Goal: Information Seeking & Learning: Learn about a topic

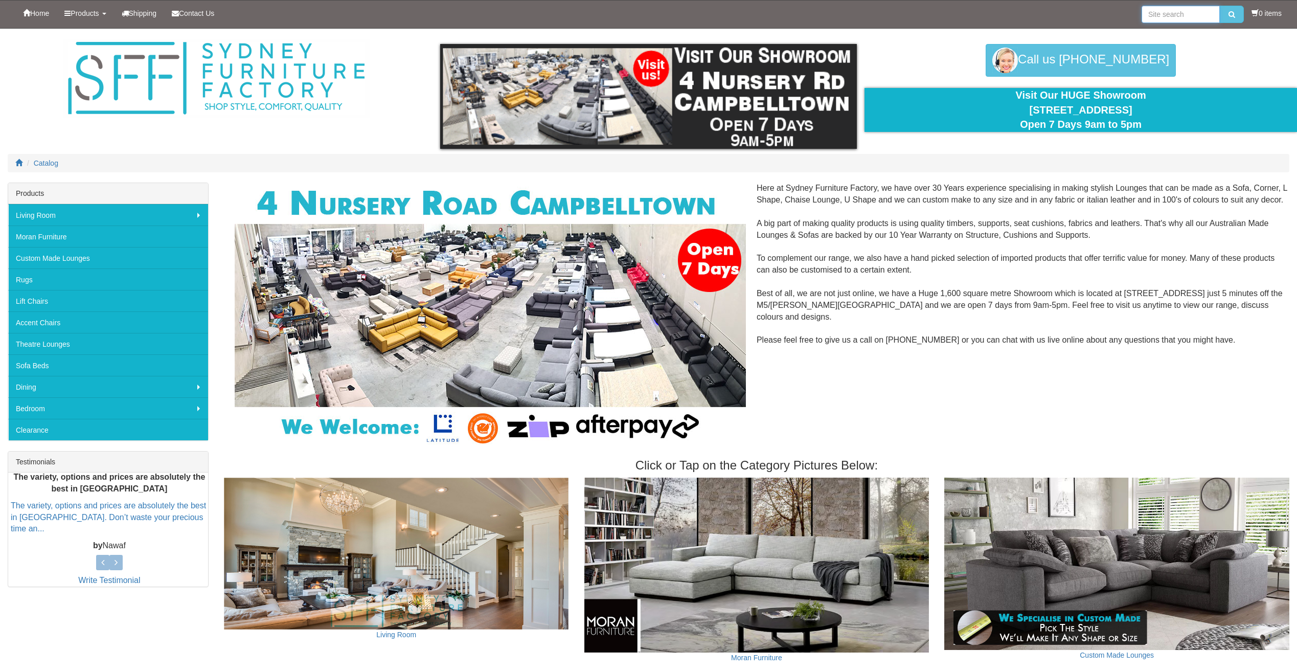
click at [1163, 13] on input "search" at bounding box center [1181, 14] width 78 height 17
type input "rhodes"
click at [1220, 6] on button "submit" at bounding box center [1232, 14] width 24 height 17
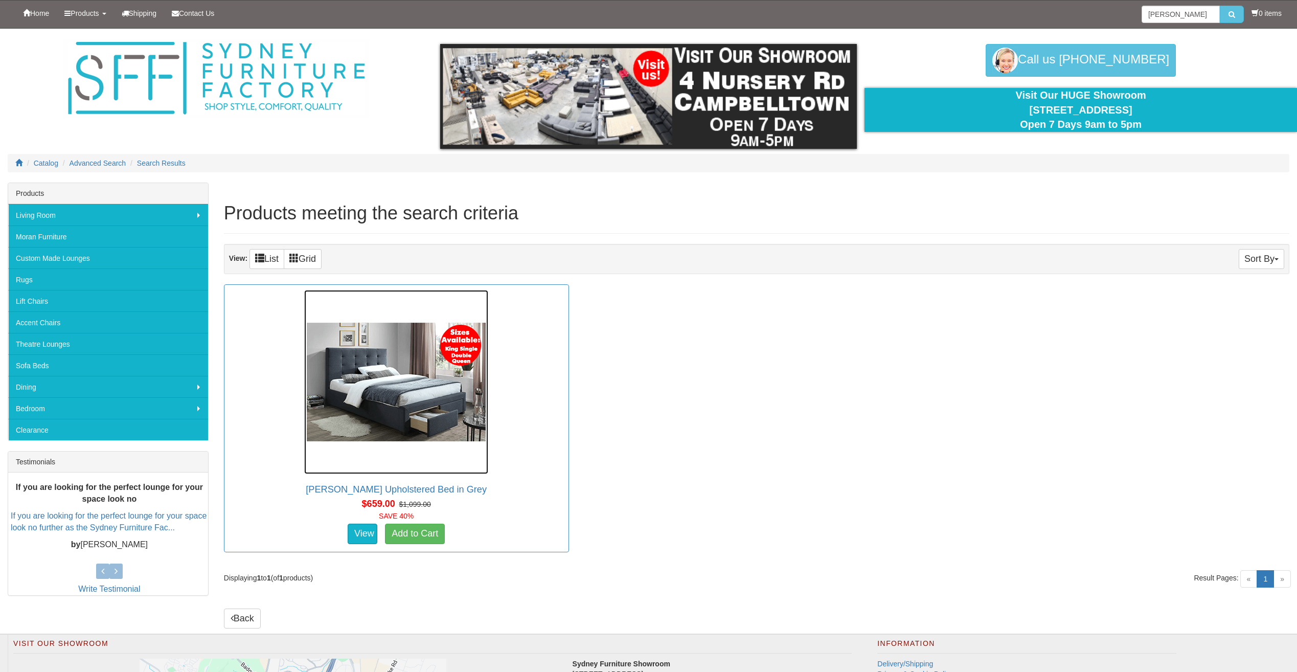
click at [457, 378] on img at bounding box center [396, 382] width 184 height 184
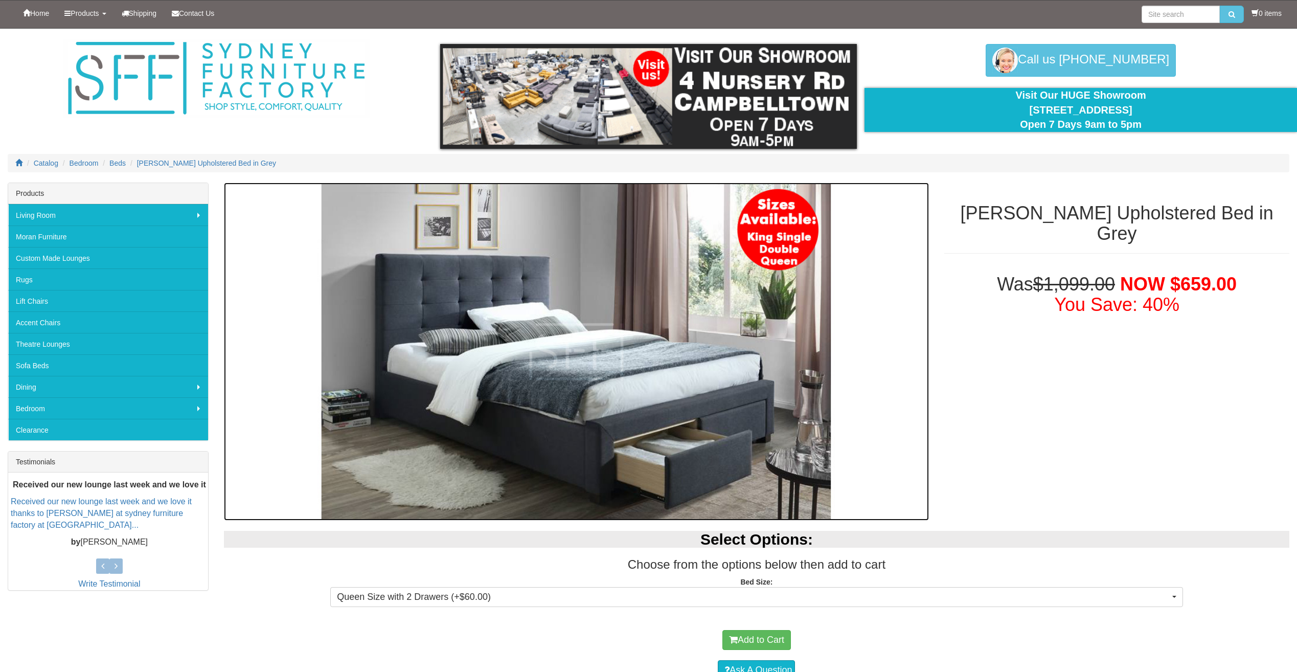
click at [916, 288] on img at bounding box center [576, 352] width 705 height 338
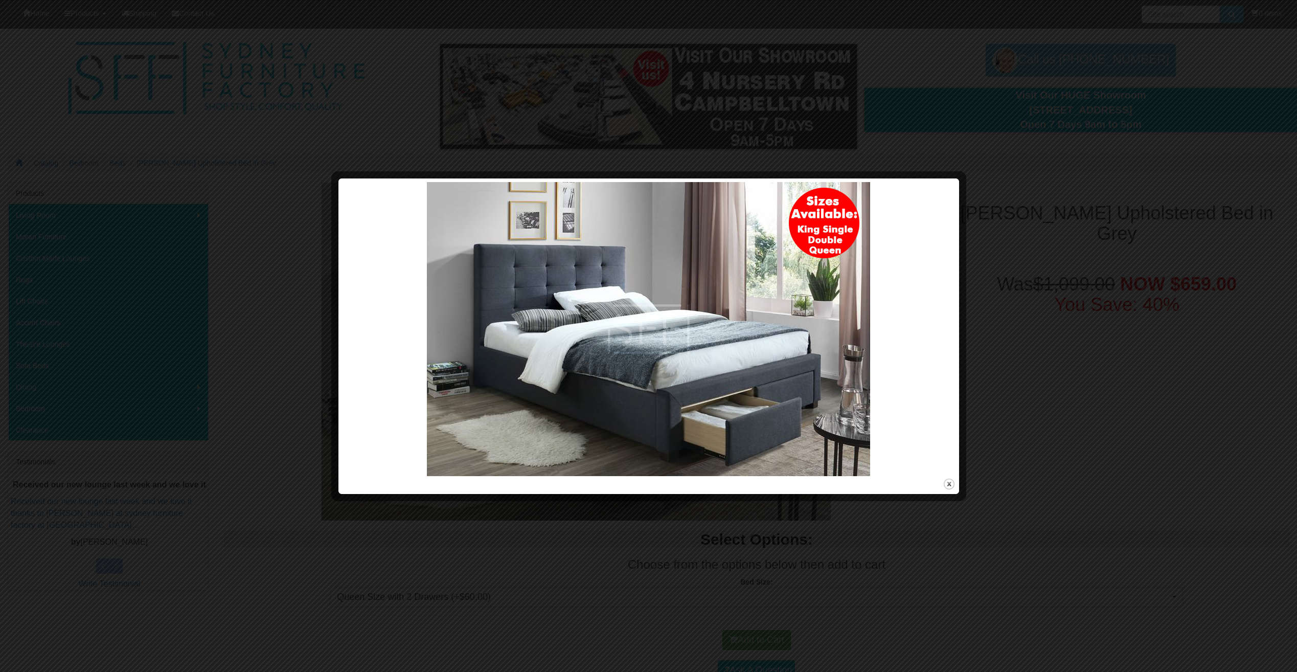
click at [1039, 140] on div at bounding box center [648, 336] width 1297 height 672
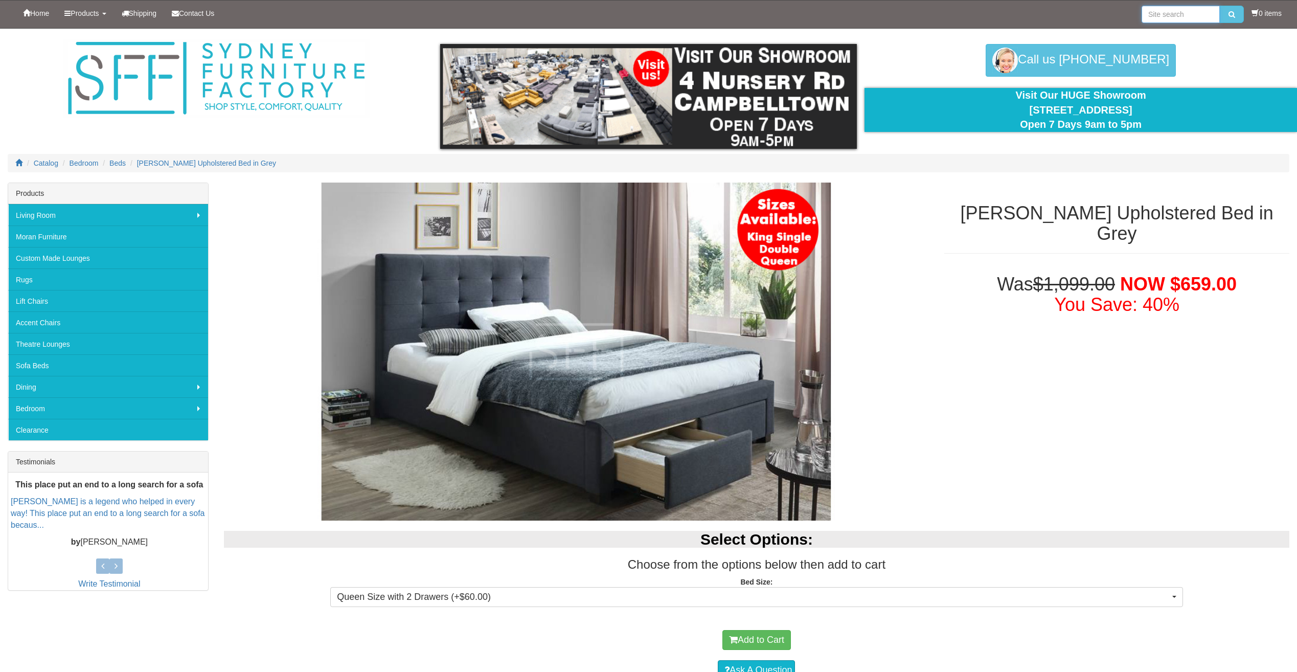
click at [1156, 13] on input "search" at bounding box center [1181, 14] width 78 height 17
paste input "Chicago 4 Motor Electric Lift Chair in leather"
type input "Chicago 4 Motor Electric Lift Chair in leather"
click at [1220, 6] on button "submit" at bounding box center [1232, 14] width 24 height 17
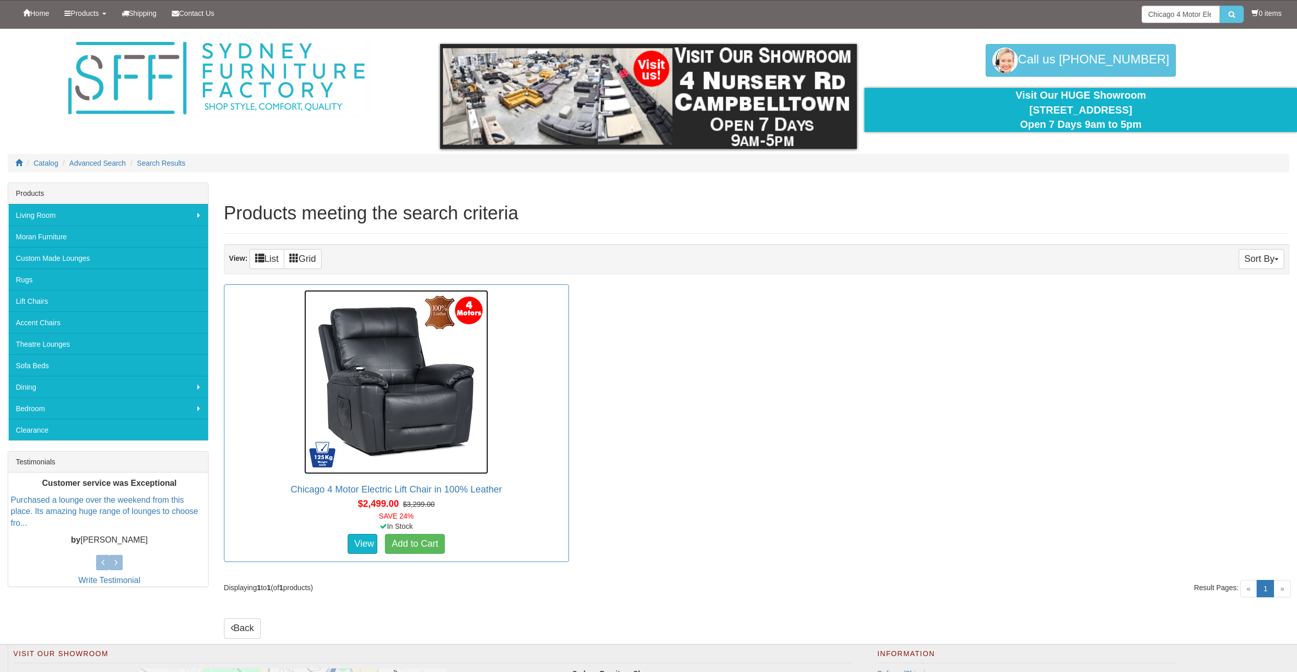
click at [388, 355] on img at bounding box center [396, 382] width 184 height 184
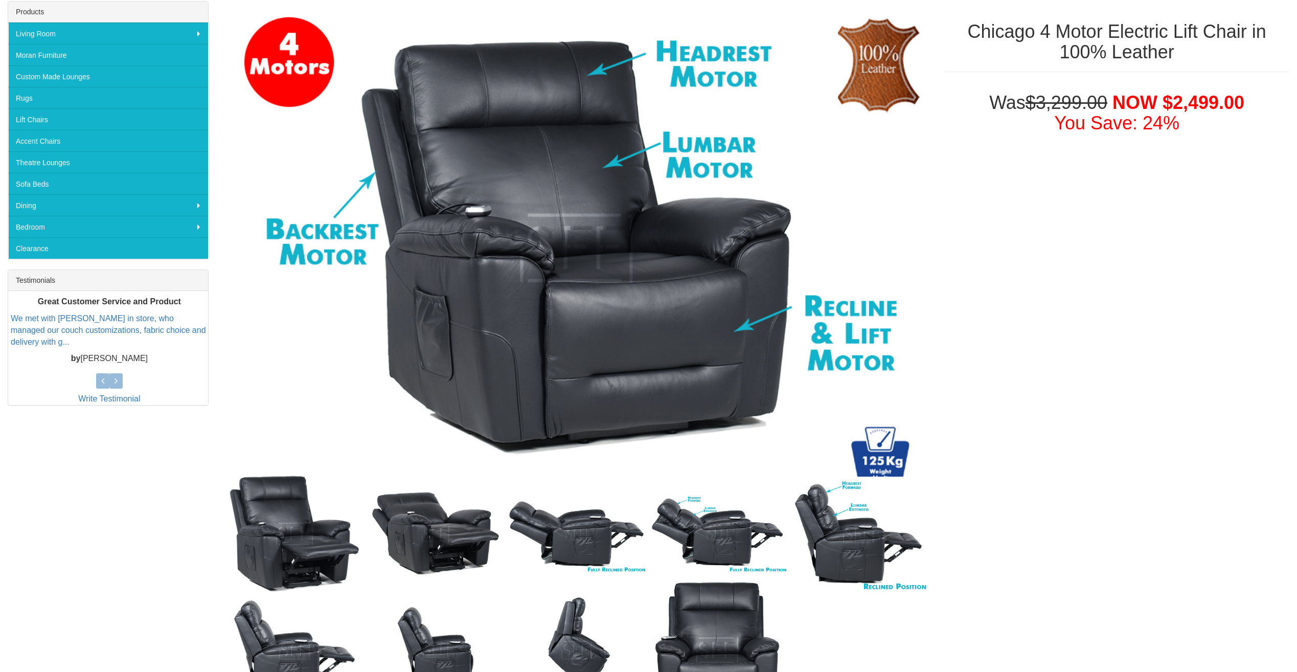
scroll to position [192, 0]
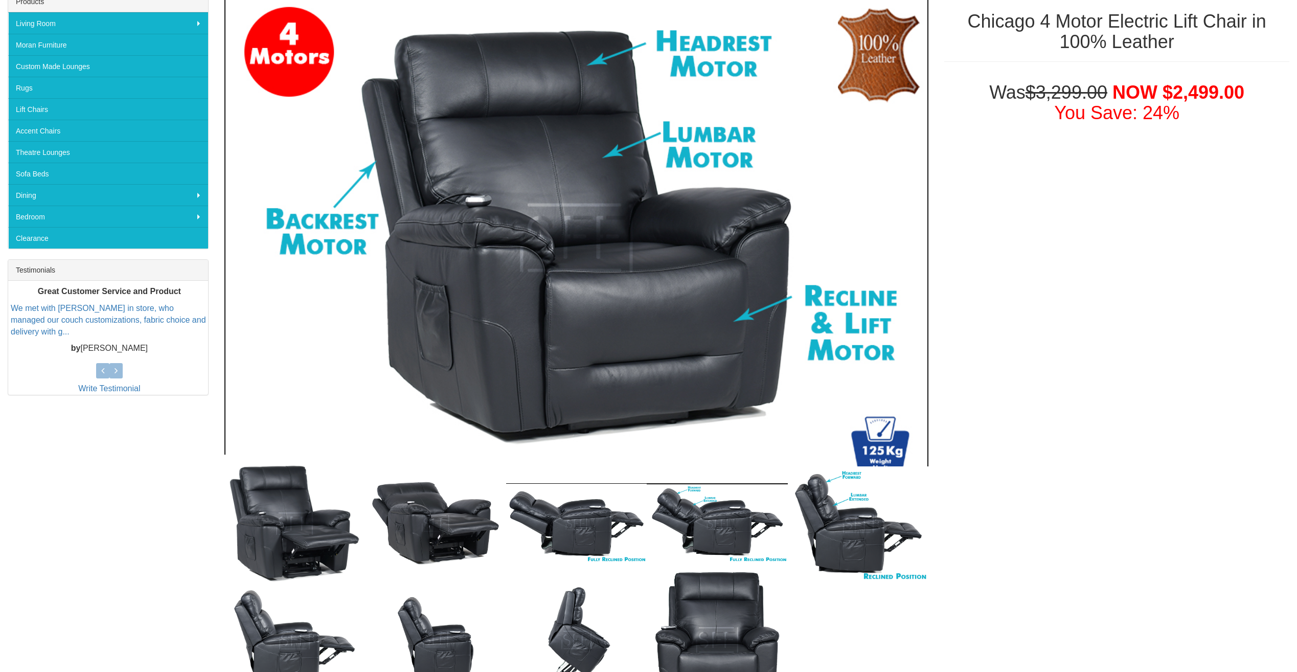
click at [618, 232] on img at bounding box center [576, 238] width 705 height 494
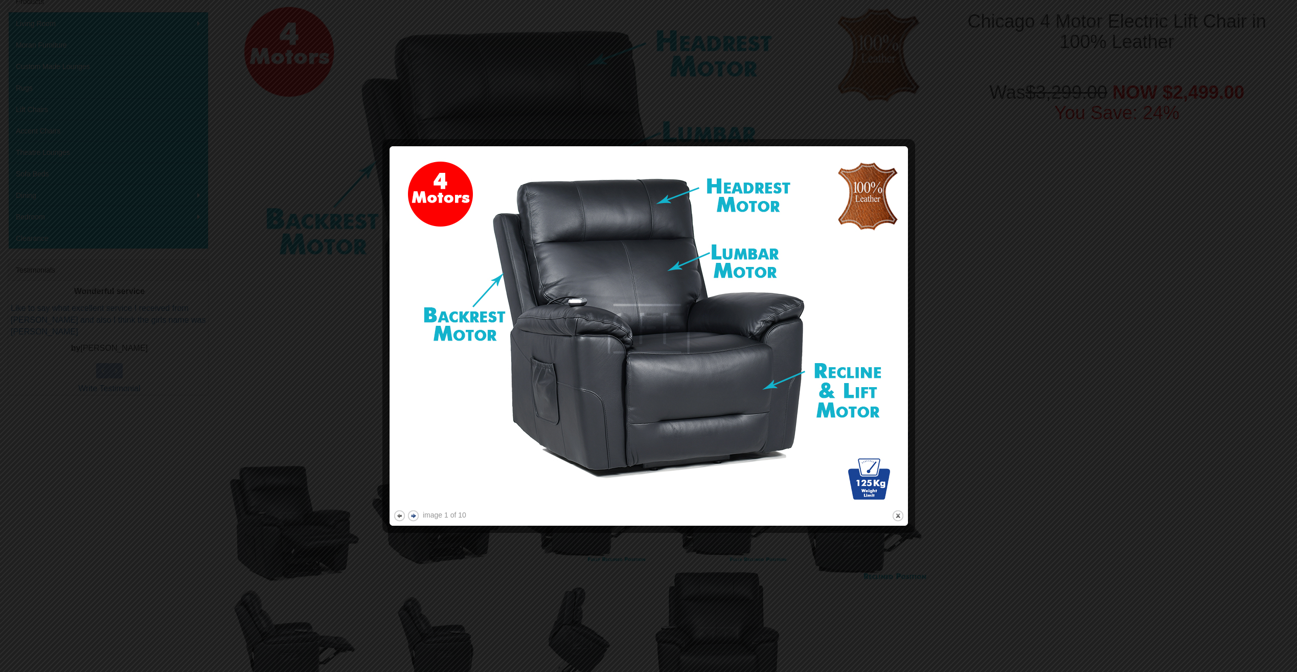
click at [414, 519] on button "next" at bounding box center [413, 515] width 13 height 13
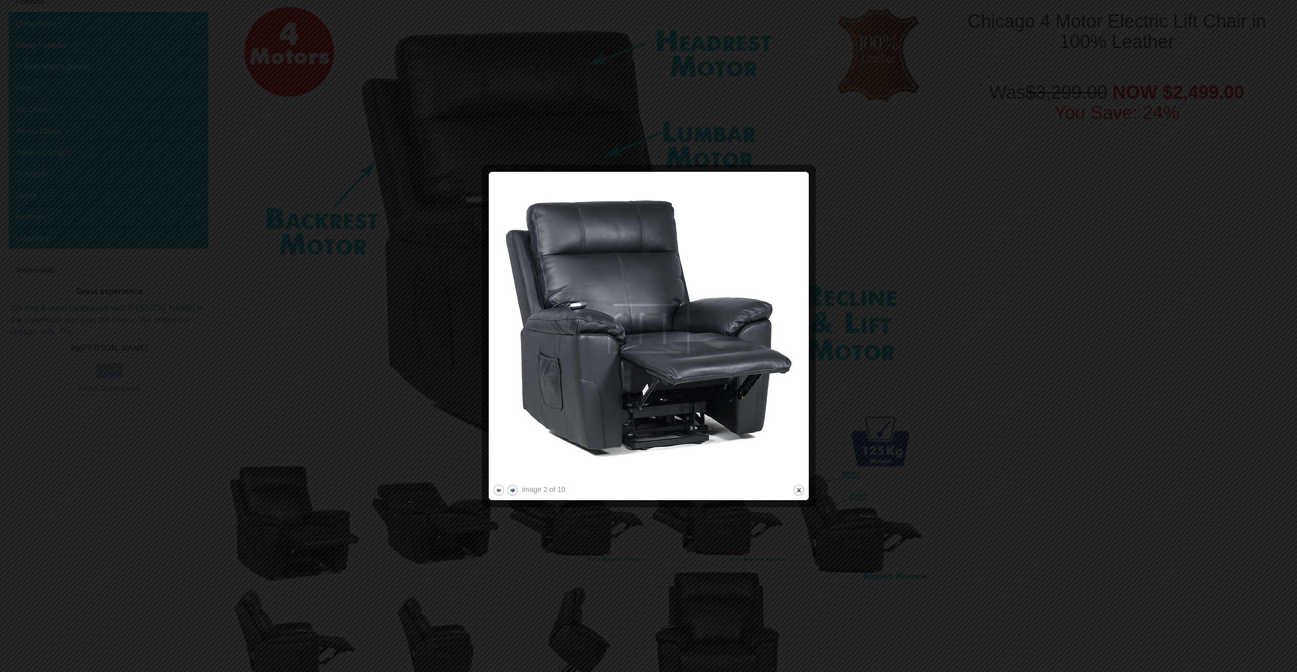
click at [514, 490] on button "next" at bounding box center [512, 490] width 13 height 13
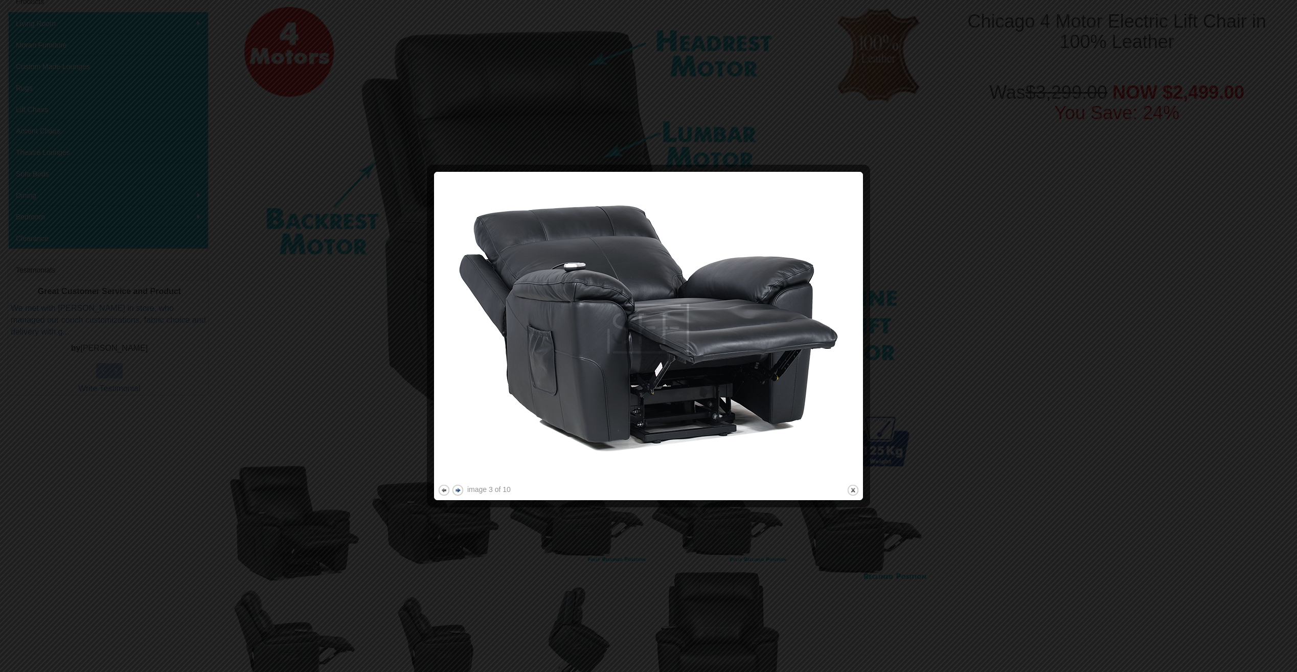
click at [459, 489] on button "next" at bounding box center [458, 490] width 13 height 13
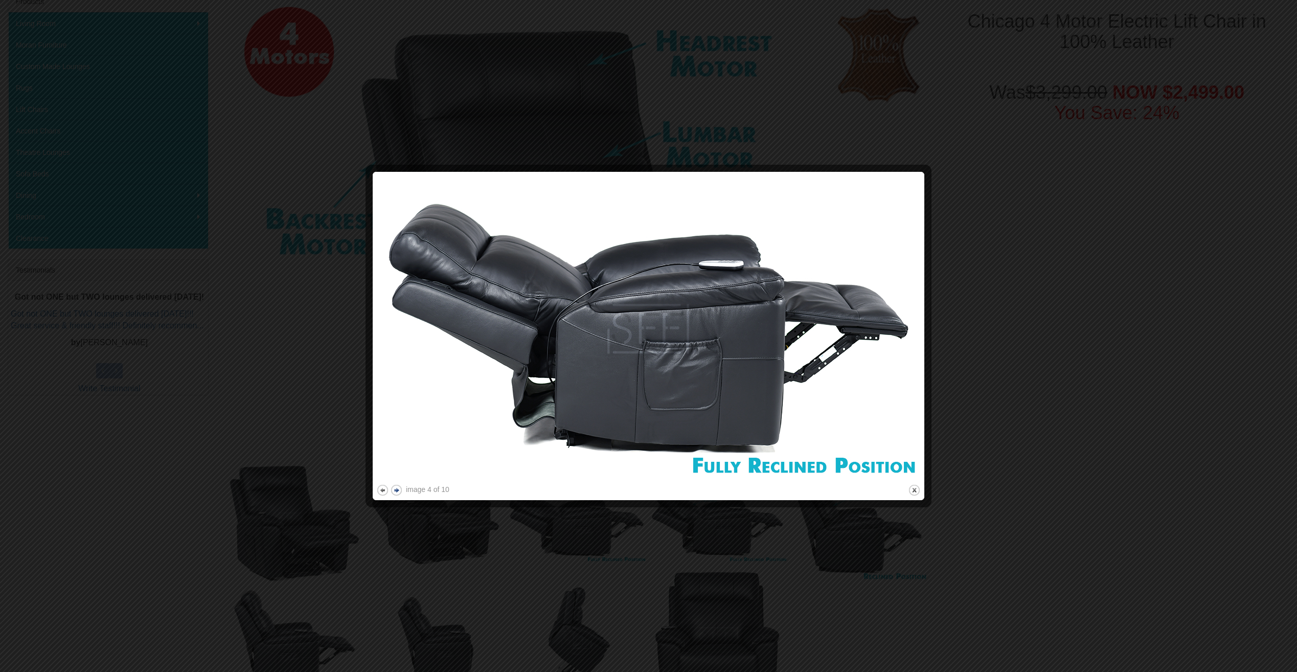
click at [396, 491] on button "next" at bounding box center [396, 490] width 13 height 13
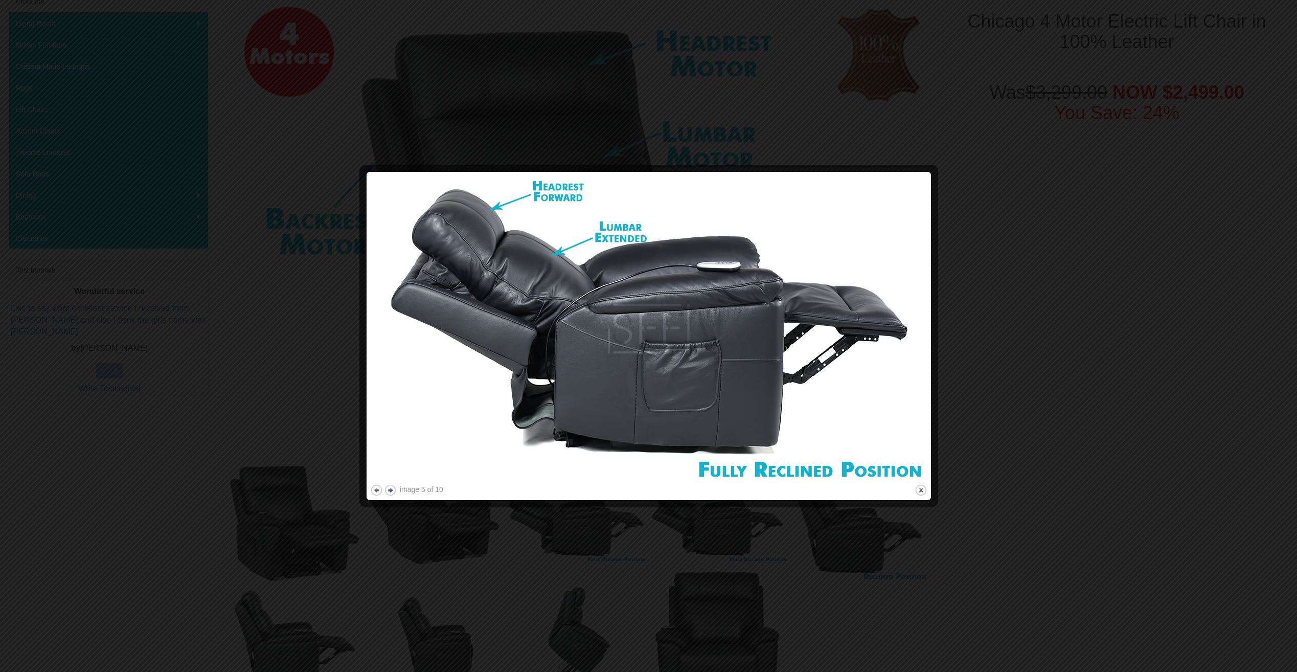
click at [387, 486] on button "next" at bounding box center [390, 490] width 13 height 13
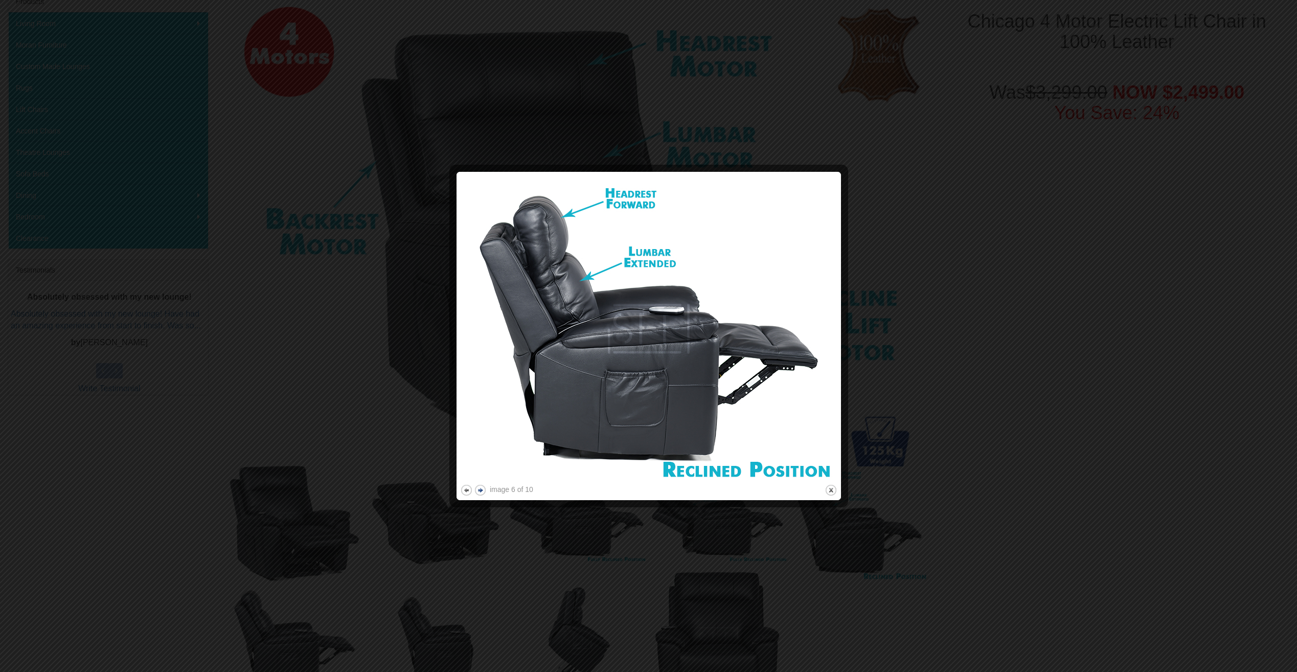
click at [479, 490] on button "next" at bounding box center [480, 490] width 13 height 13
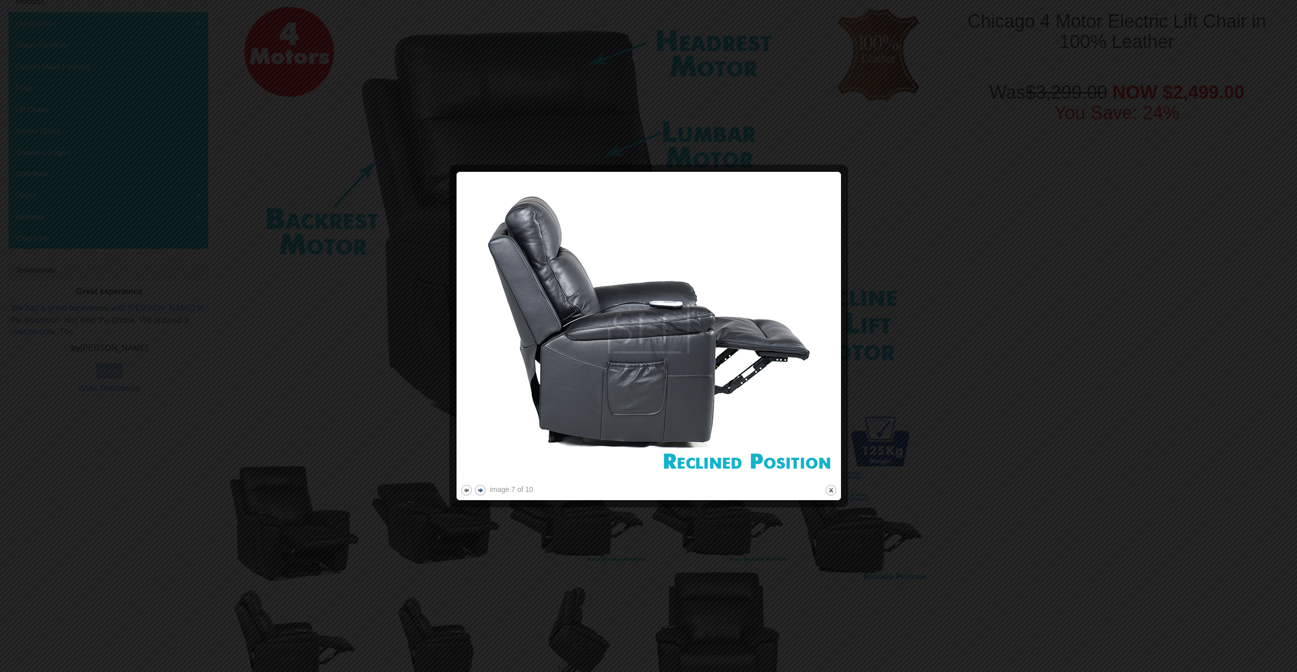
click at [482, 493] on button "next" at bounding box center [480, 490] width 13 height 13
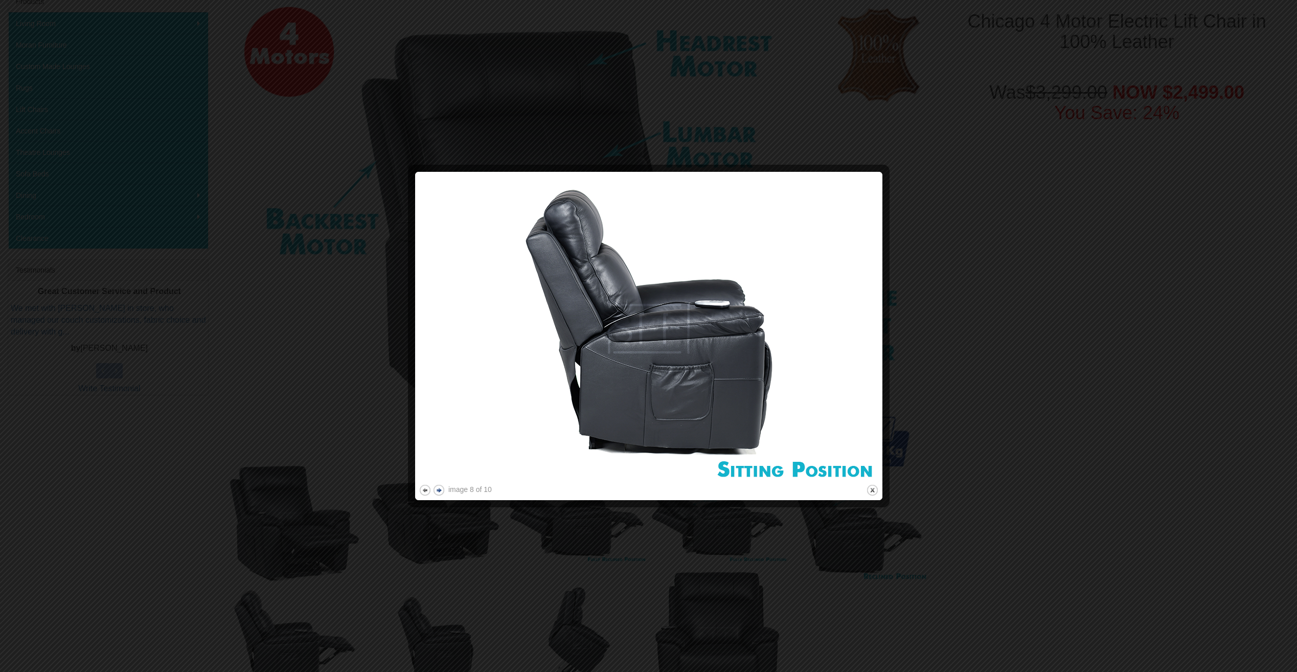
click at [440, 487] on button "next" at bounding box center [439, 490] width 13 height 13
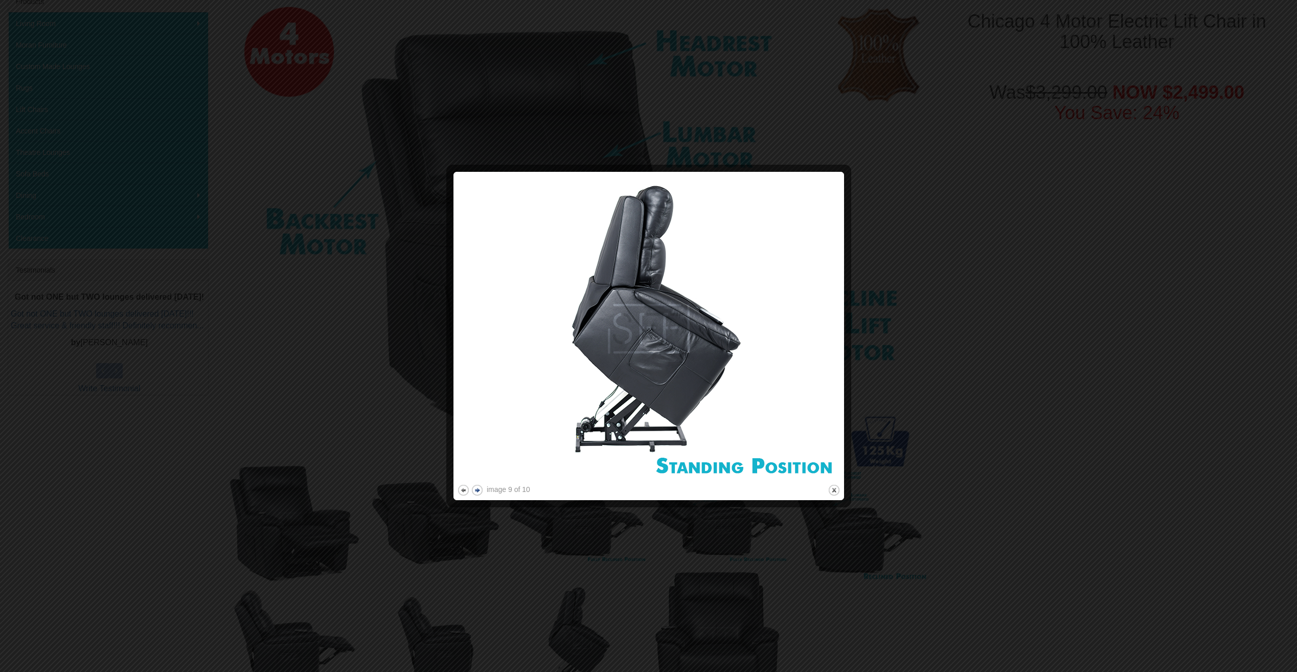
click at [479, 491] on button "next" at bounding box center [477, 490] width 13 height 13
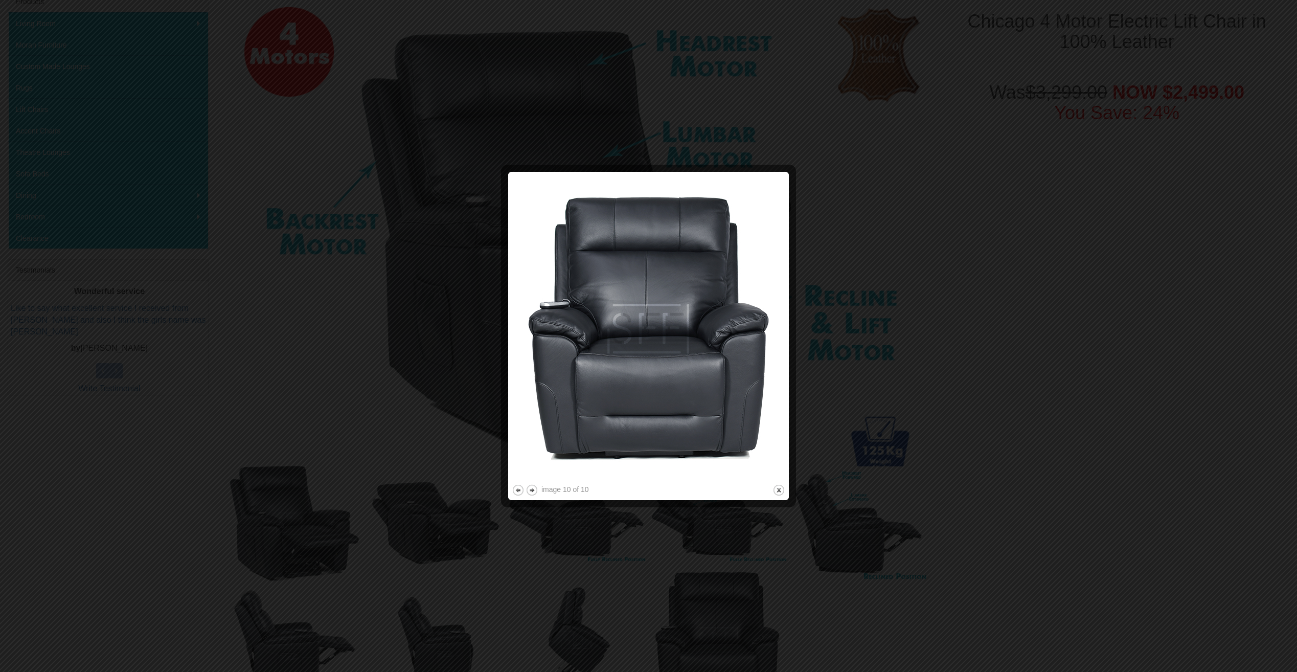
click at [946, 252] on div at bounding box center [648, 336] width 1297 height 672
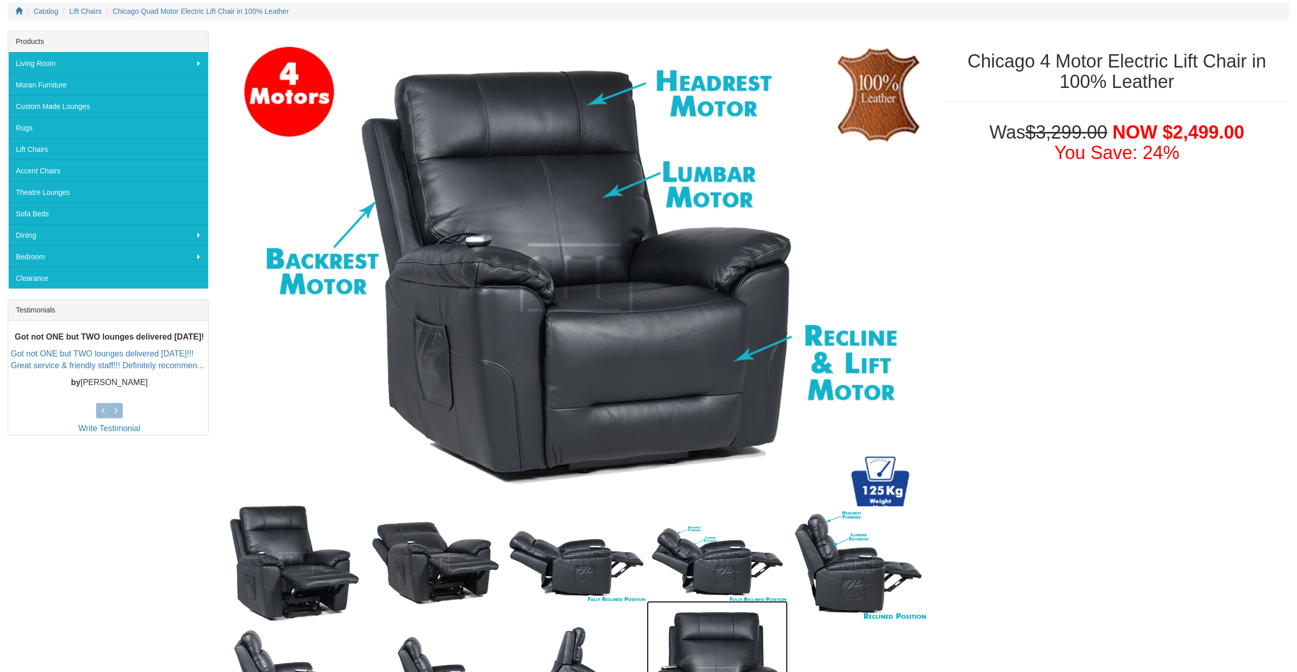
scroll to position [0, 0]
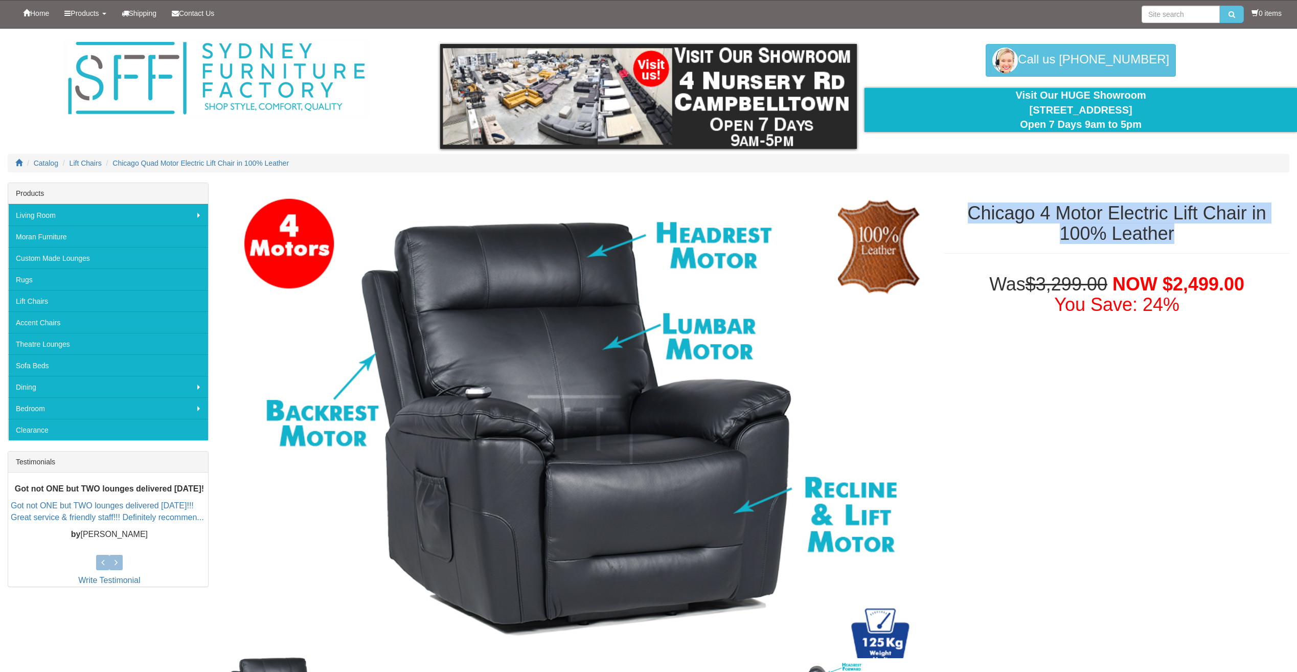
drag, startPoint x: 968, startPoint y: 210, endPoint x: 1180, endPoint y: 236, distance: 213.9
click at [1180, 236] on h1 "Chicago 4 Motor Electric Lift Chair in 100% Leather" at bounding box center [1117, 223] width 345 height 40
copy h1 "Chicago 4 Motor Electric Lift Chair in 100% Leather"
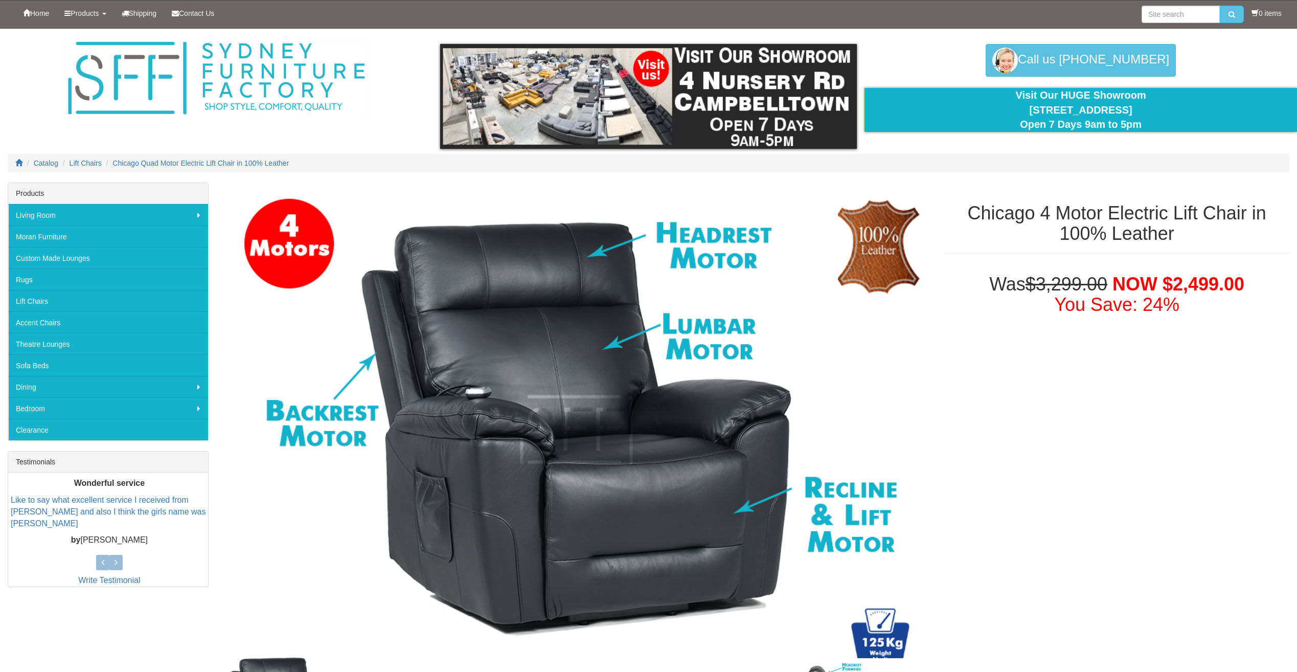
click at [943, 121] on div "Visit Our HUGE Showroom [STREET_ADDRESS] Open 7 Days 9am to 5pm" at bounding box center [1080, 110] width 417 height 44
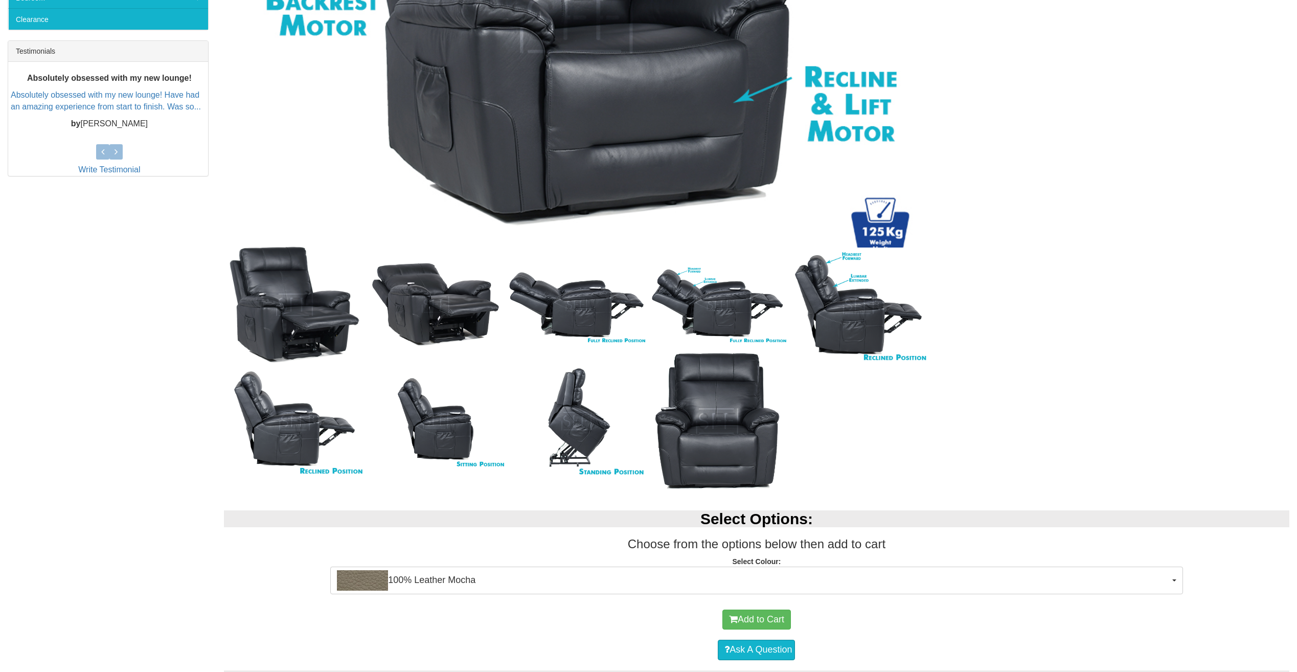
scroll to position [409, 0]
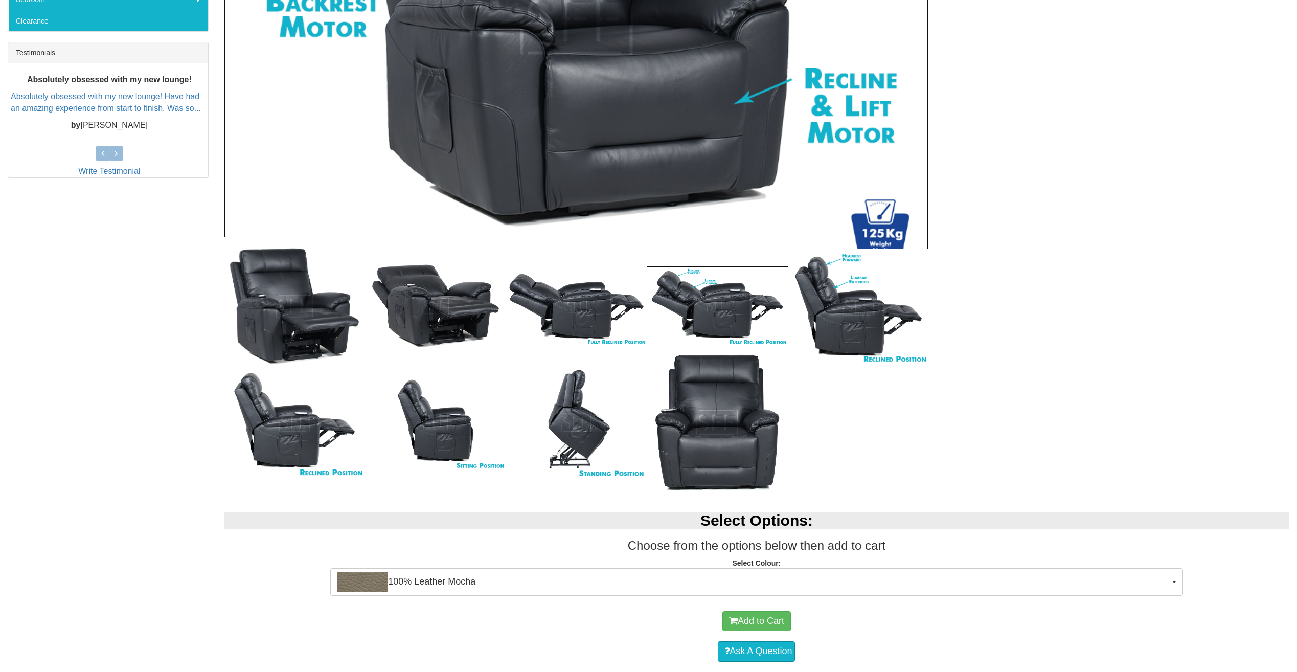
click at [872, 232] on img at bounding box center [576, 20] width 705 height 494
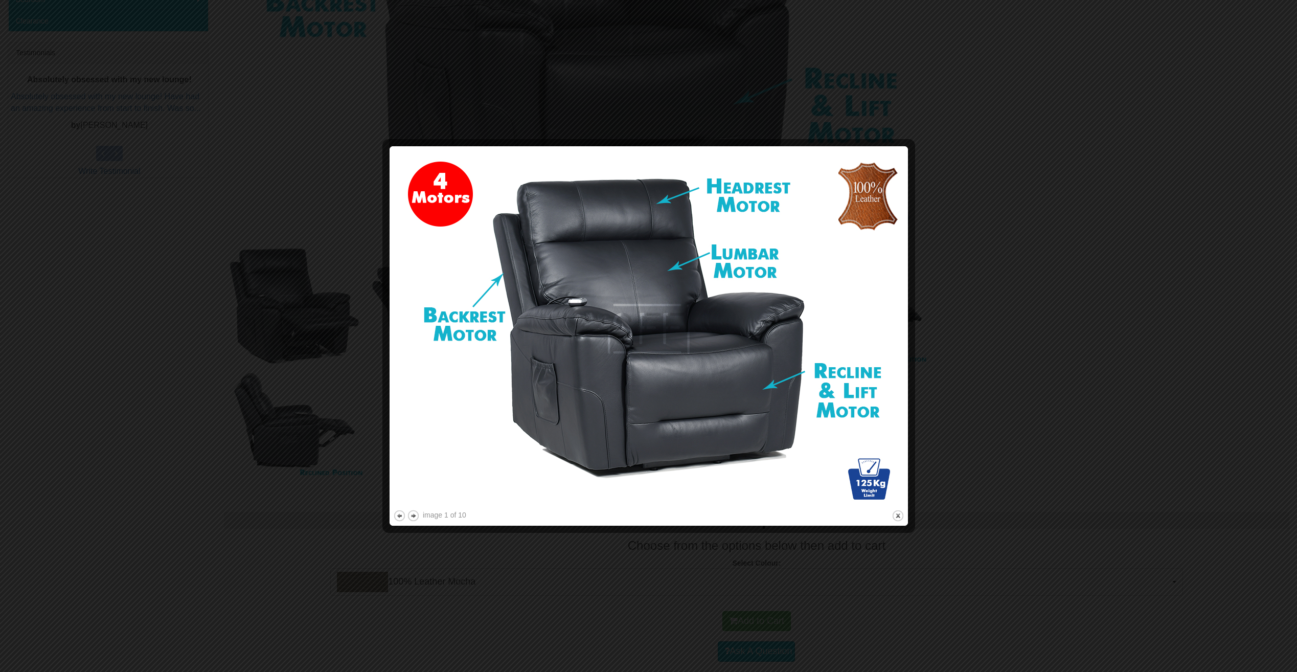
click at [997, 190] on div at bounding box center [648, 336] width 1297 height 672
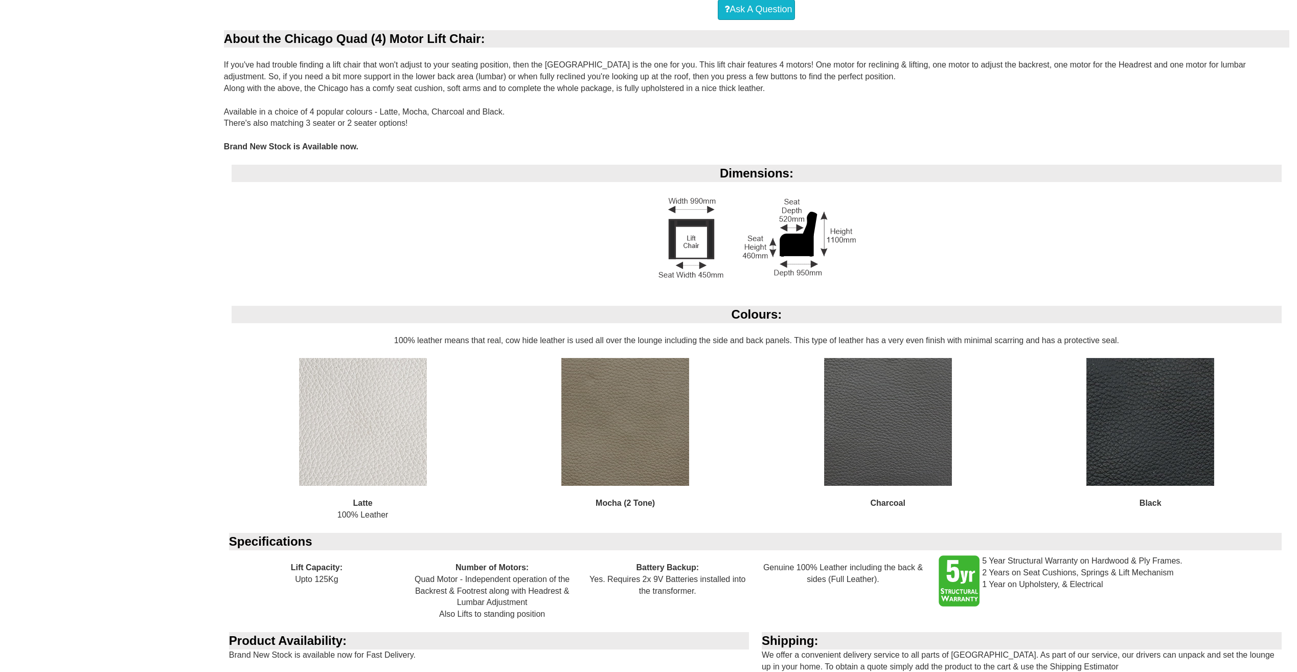
scroll to position [975, 0]
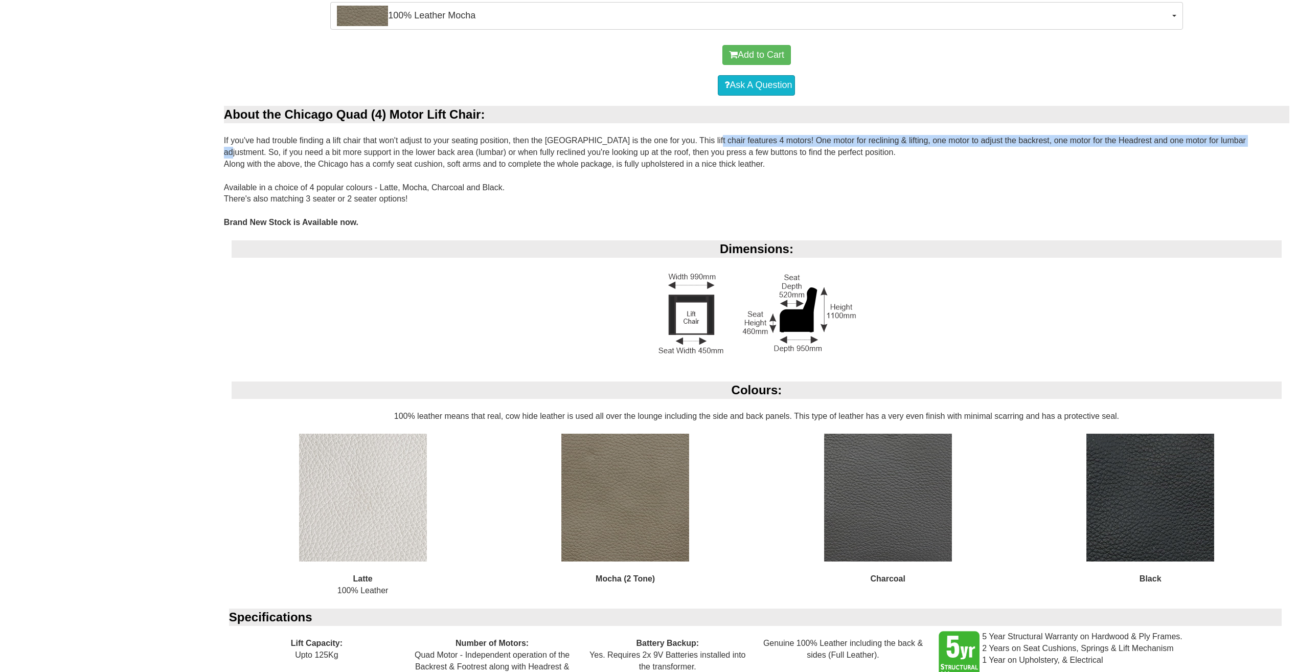
drag, startPoint x: 692, startPoint y: 141, endPoint x: 1234, endPoint y: 140, distance: 541.6
click at [1234, 140] on div "About the Chicago Quad (4) Motor Lift Chair: If you've had trouble finding a li…" at bounding box center [757, 459] width 1066 height 707
copy div "features 4 motors! One motor for reclining & lifting, one motor to adjust the b…"
click at [153, 166] on div "Chicago 4 Motor Electric Lift Chair in 100% Leather Was $3,299.00 NOW $2,499.00…" at bounding box center [648, 9] width 1297 height 1605
drag, startPoint x: 371, startPoint y: 164, endPoint x: 442, endPoint y: 166, distance: 70.6
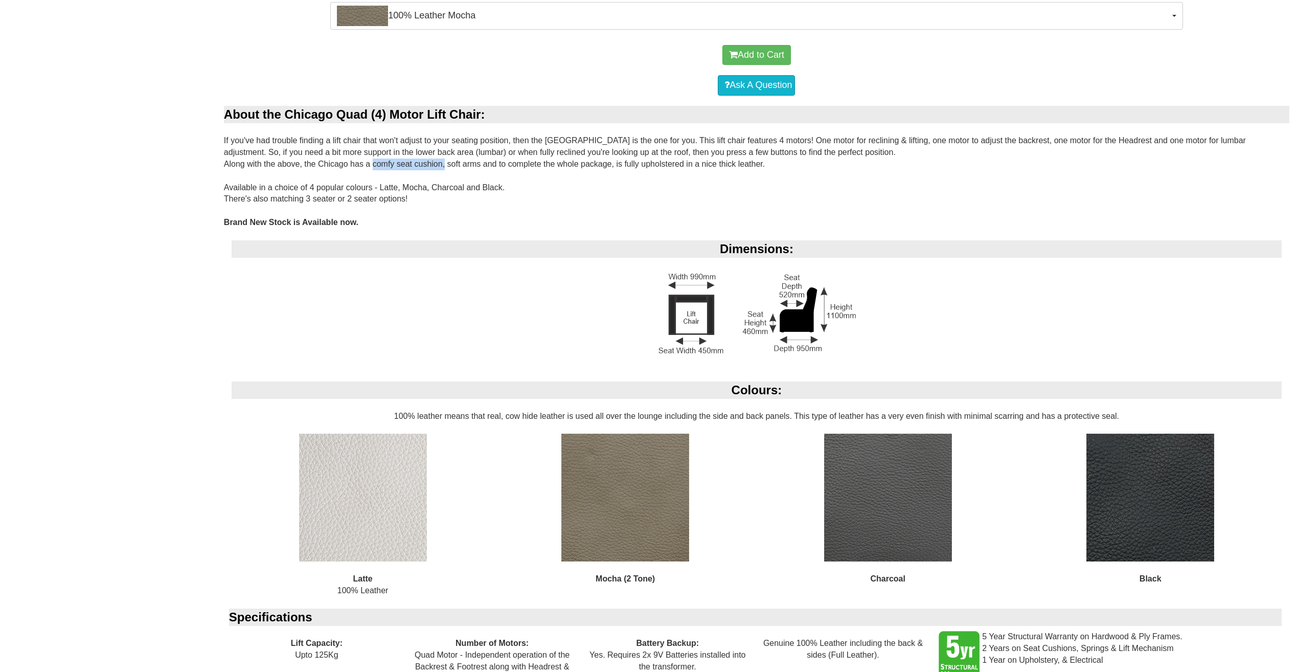
click at [442, 166] on div "About the Chicago Quad (4) Motor Lift Chair: If you've had trouble finding a li…" at bounding box center [757, 459] width 1066 height 707
copy div "comfy seat cushion"
drag, startPoint x: 446, startPoint y: 164, endPoint x: 480, endPoint y: 165, distance: 33.8
click at [480, 165] on div "About the Chicago Quad (4) Motor Lift Chair: If you've had trouble finding a li…" at bounding box center [757, 459] width 1066 height 707
copy div "soft arms"
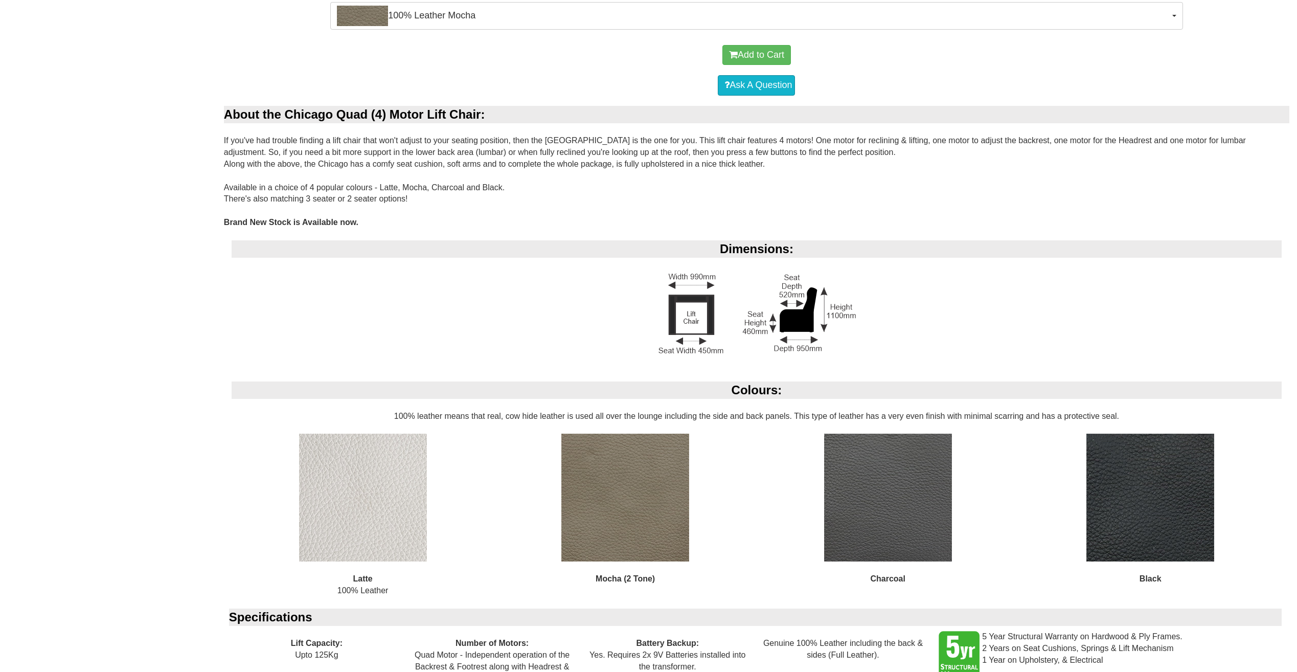
click at [582, 176] on div "About the Chicago Quad (4) Motor Lift Chair: If you've had trouble finding a li…" at bounding box center [757, 459] width 1066 height 707
drag, startPoint x: 624, startPoint y: 164, endPoint x: 765, endPoint y: 164, distance: 141.1
click at [765, 164] on div "About the Chicago Quad (4) Motor Lift Chair: If you've had trouble finding a li…" at bounding box center [757, 459] width 1066 height 707
copy div "fully upholstered in a nice thick leather."
click at [124, 209] on div "Chicago 4 Motor Electric Lift Chair in 100% Leather Was $3,299.00 NOW $2,499.00…" at bounding box center [648, 9] width 1297 height 1605
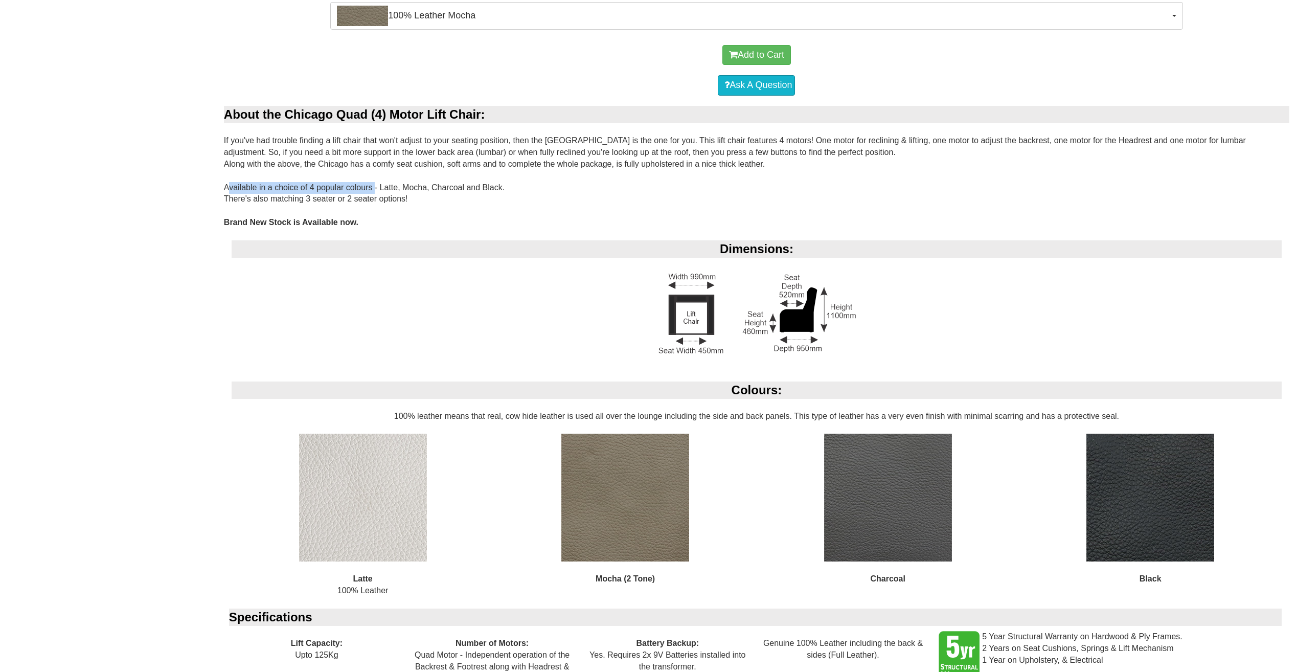
drag, startPoint x: 224, startPoint y: 185, endPoint x: 371, endPoint y: 187, distance: 147.3
click at [371, 187] on div "About the Chicago Quad (4) Motor Lift Chair: If you've had trouble finding a li…" at bounding box center [757, 459] width 1066 height 707
copy div "Available in a choice of 4 popular colours"
click at [591, 198] on div "About the Chicago Quad (4) Motor Lift Chair: If you've had trouble finding a li…" at bounding box center [757, 459] width 1066 height 707
drag, startPoint x: 271, startPoint y: 199, endPoint x: 405, endPoint y: 197, distance: 134.0
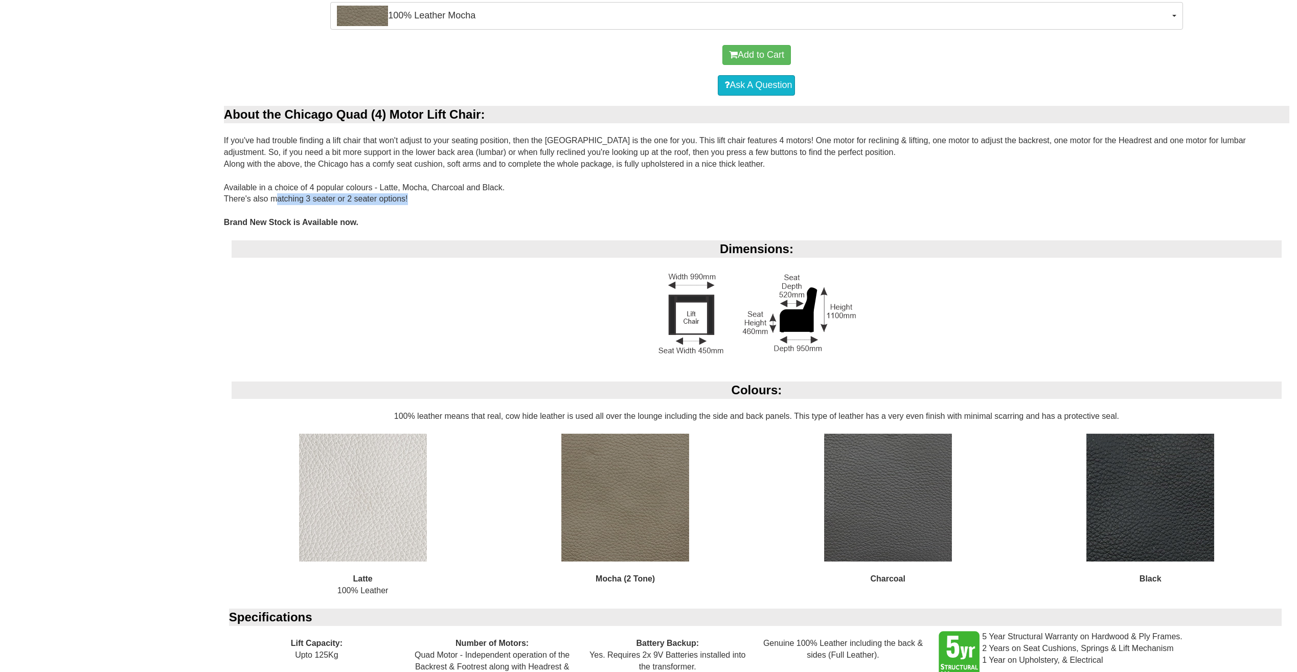
click at [405, 197] on div "About the Chicago Quad (4) Motor Lift Chair: If you've had trouble finding a li…" at bounding box center [757, 459] width 1066 height 707
copy div "matching 3 seater or 2 seater options"
click at [585, 201] on div "About the Chicago Quad (4) Motor Lift Chair: If you've had trouble finding a li…" at bounding box center [757, 459] width 1066 height 707
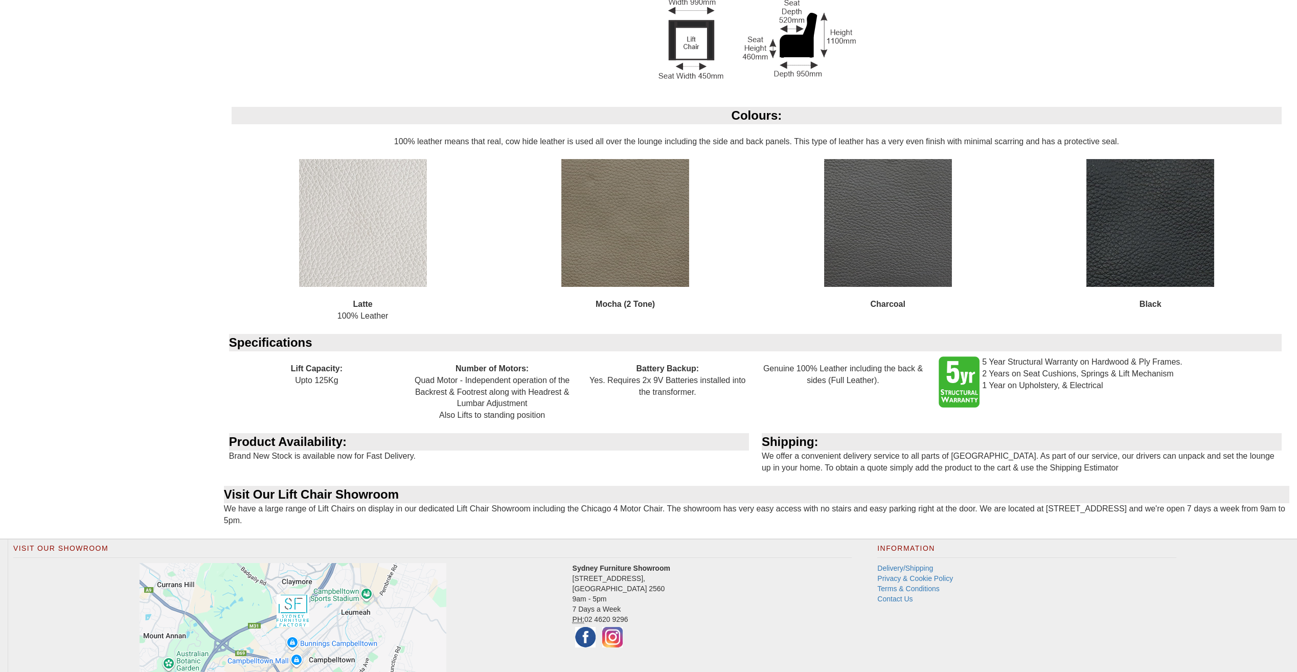
scroll to position [1320, 0]
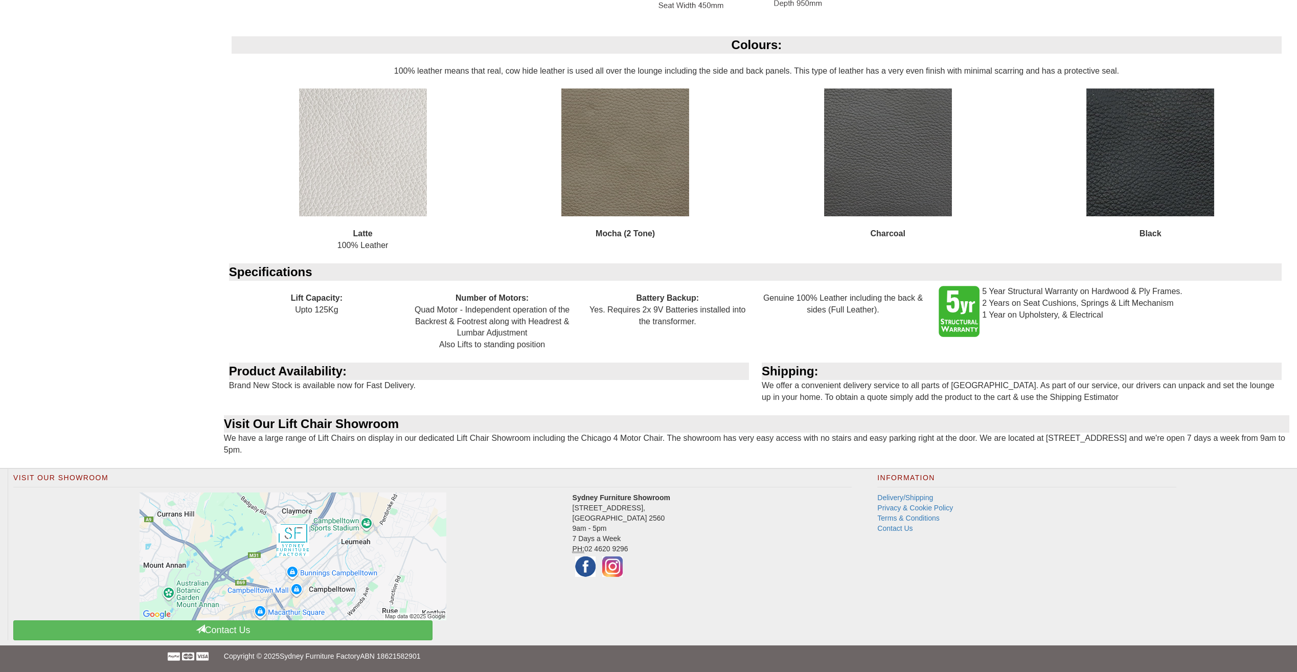
click at [1283, 98] on div "Colours: 100% leather means that real, cow hide leather is used all over the lo…" at bounding box center [757, 149] width 1066 height 227
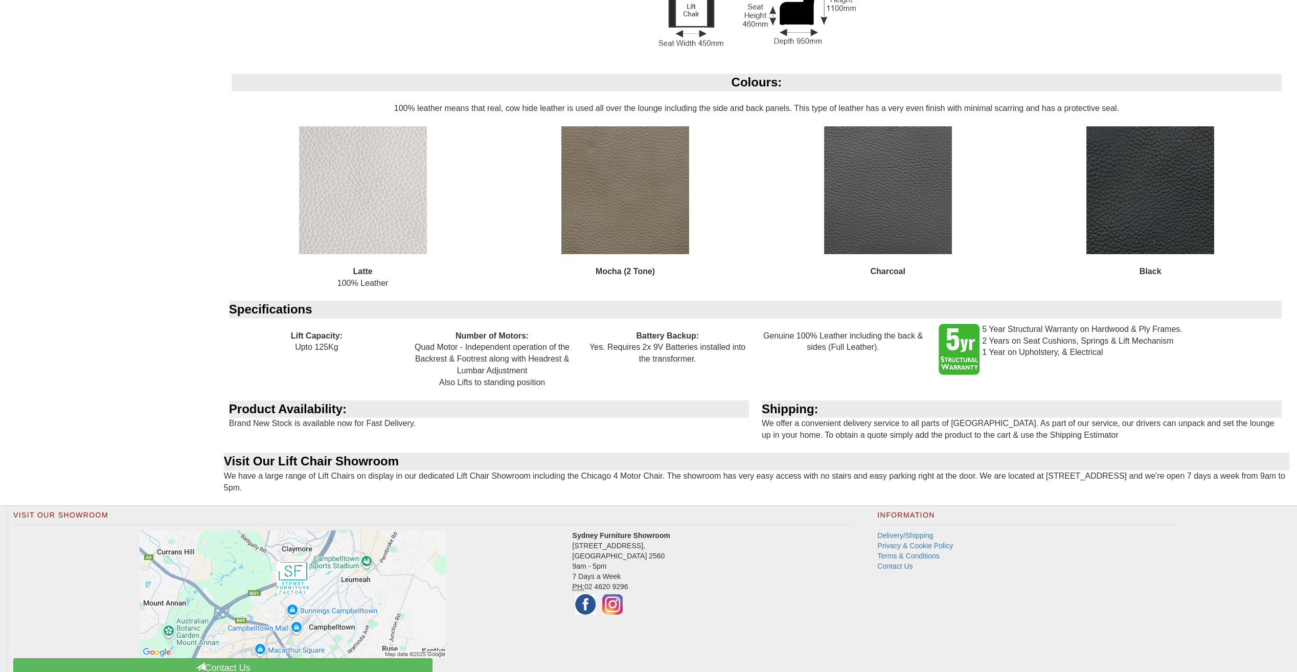
scroll to position [1295, 0]
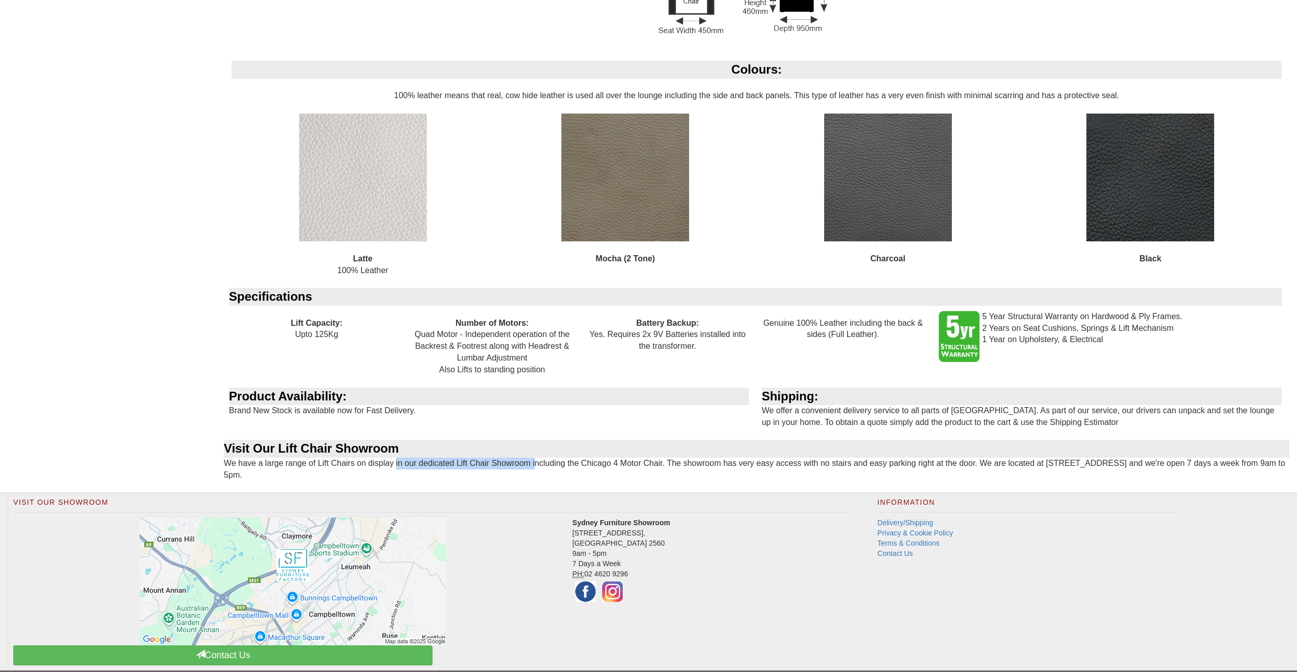
drag, startPoint x: 394, startPoint y: 463, endPoint x: 533, endPoint y: 460, distance: 139.6
click at [533, 460] on div "About the Chicago Quad (4) Motor Lift Chair: If you've had trouble finding a li…" at bounding box center [757, 139] width 1066 height 707
copy div "in our dedicated Lift Chair Showroom"
drag, startPoint x: 738, startPoint y: 464, endPoint x: 801, endPoint y: 460, distance: 63.0
click at [801, 460] on div "About the Chicago Quad (4) Motor Lift Chair: If you've had trouble finding a li…" at bounding box center [757, 139] width 1066 height 707
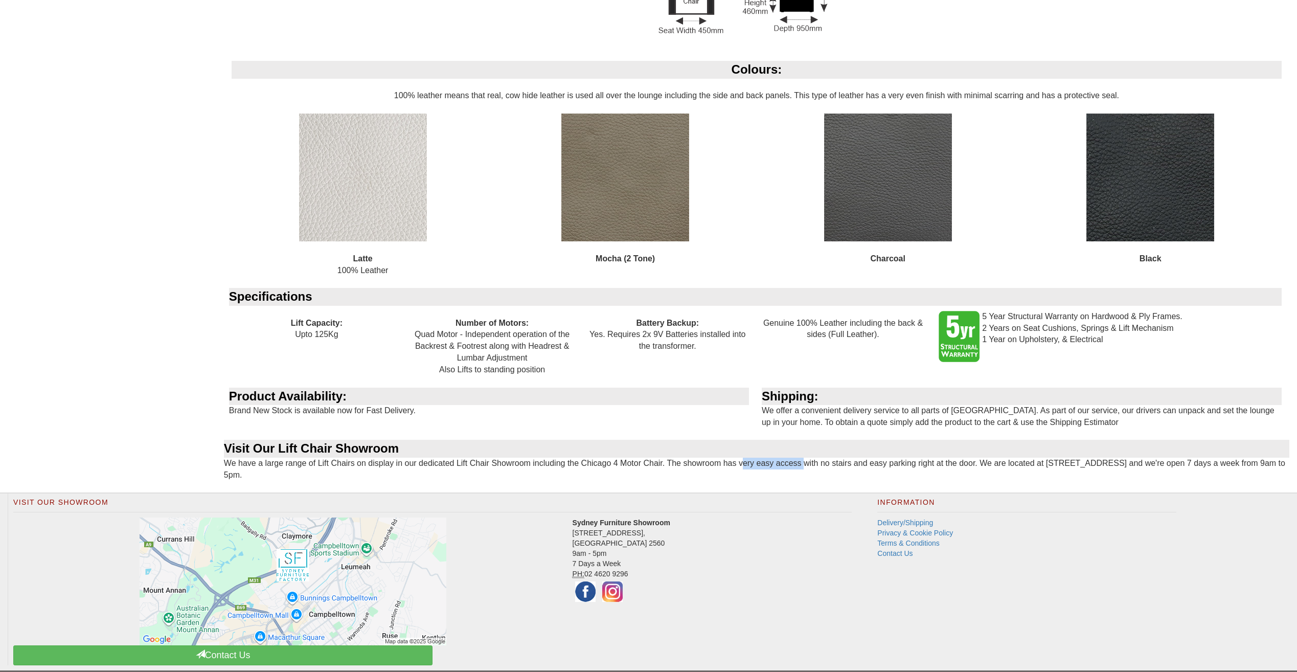
copy div "very easy access"
drag, startPoint x: 821, startPoint y: 462, endPoint x: 975, endPoint y: 459, distance: 154.5
click at [975, 459] on div "About the Chicago Quad (4) Motor Lift Chair: If you've had trouble finding a li…" at bounding box center [757, 139] width 1066 height 707
copy div "no stairs and easy parking right at the door"
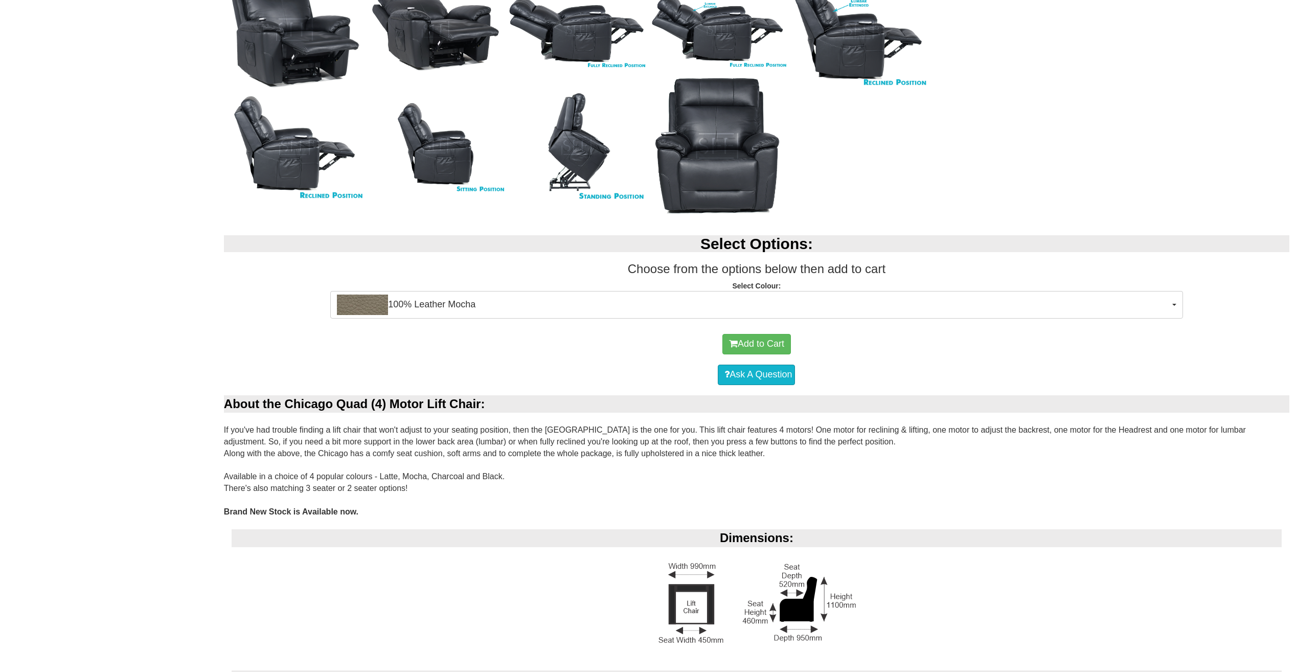
scroll to position [690, 0]
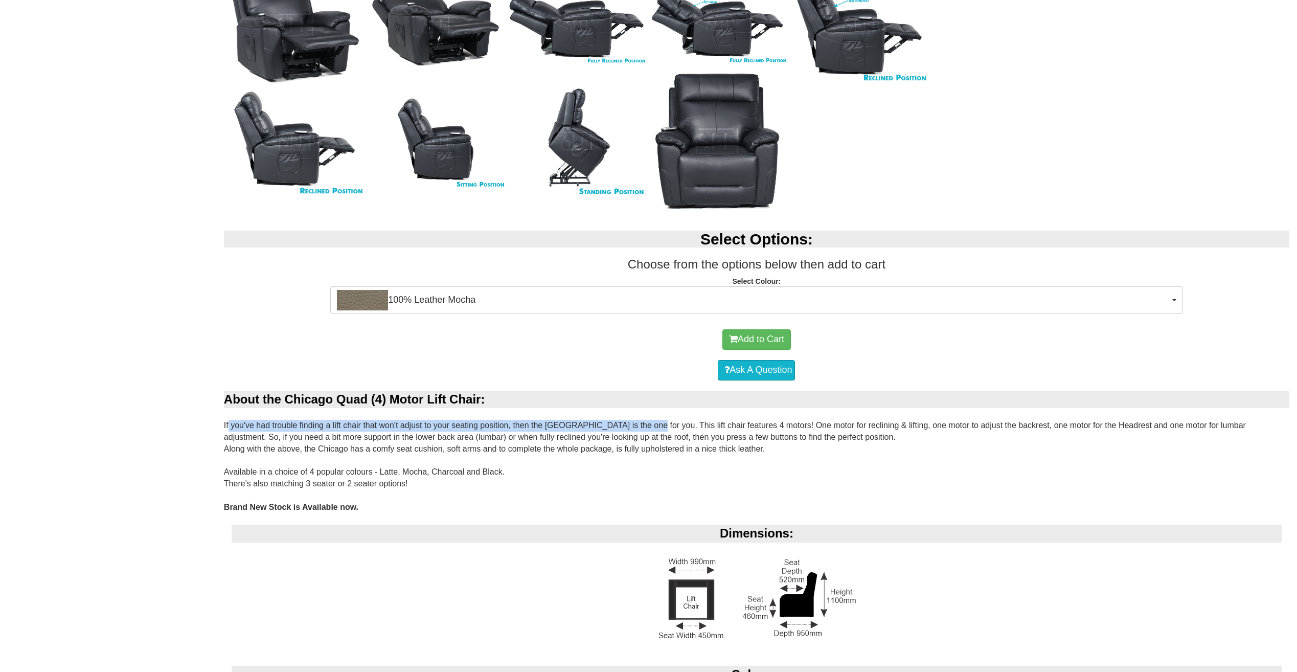
drag, startPoint x: 223, startPoint y: 424, endPoint x: 641, endPoint y: 422, distance: 417.3
